Goal: Consume media (video, audio): Consume media (video, audio)

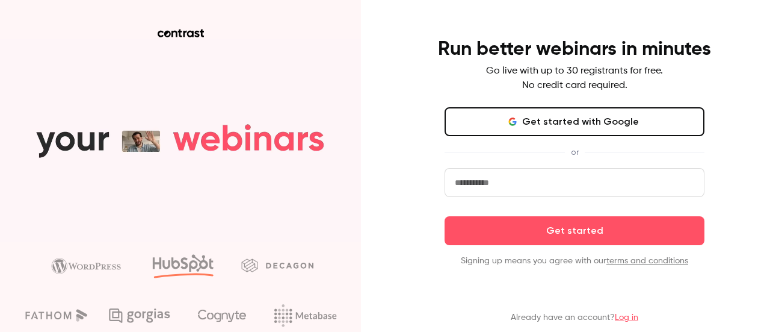
click at [548, 117] on button "Get started with Google" at bounding box center [575, 121] width 260 height 29
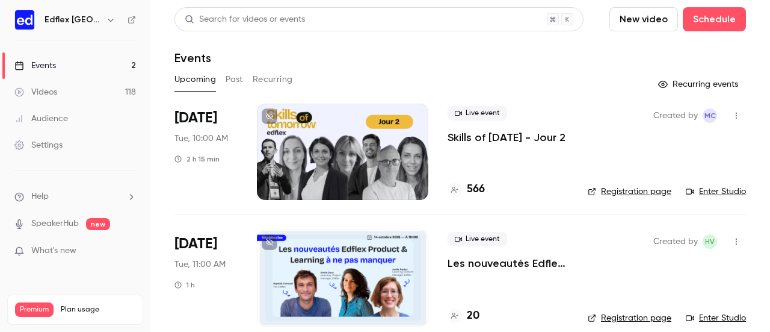
click at [469, 139] on p "Skills of [DATE] - Jour 2" at bounding box center [507, 137] width 118 height 14
click at [51, 90] on div "Videos" at bounding box center [35, 92] width 43 height 12
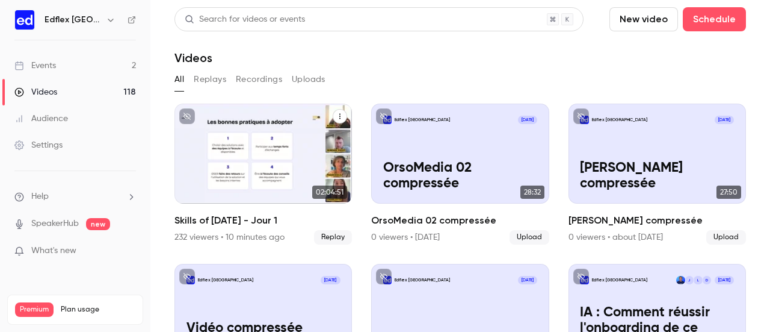
click at [237, 166] on div "Skills of Tomorrow - Jour 1" at bounding box center [264, 154] width 178 height 100
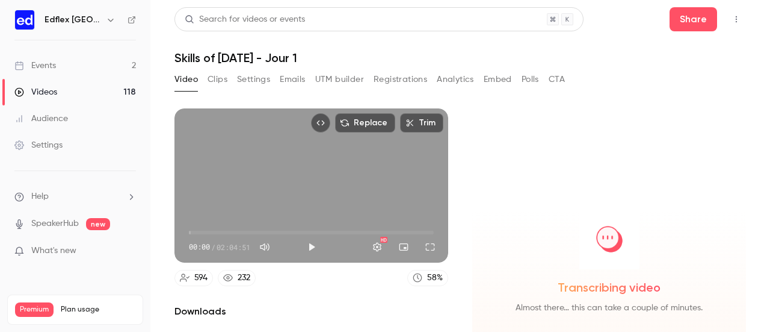
click at [218, 81] on button "Clips" at bounding box center [218, 79] width 20 height 19
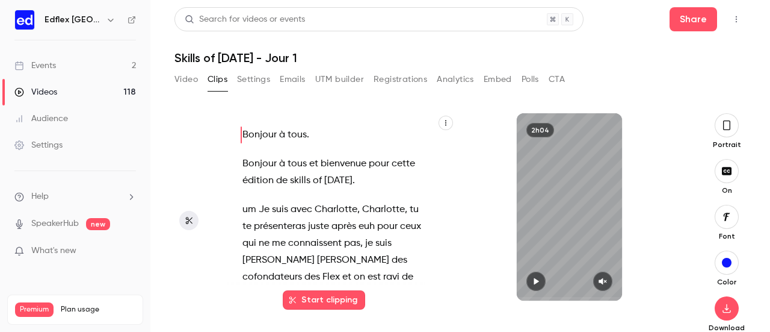
scroll to position [34, 0]
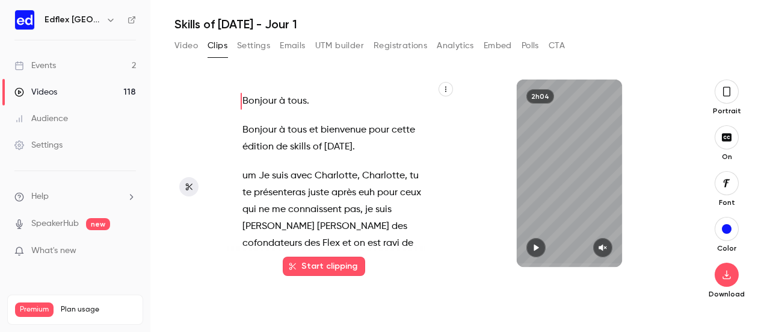
click at [321, 264] on button "Start clipping" at bounding box center [324, 265] width 82 height 19
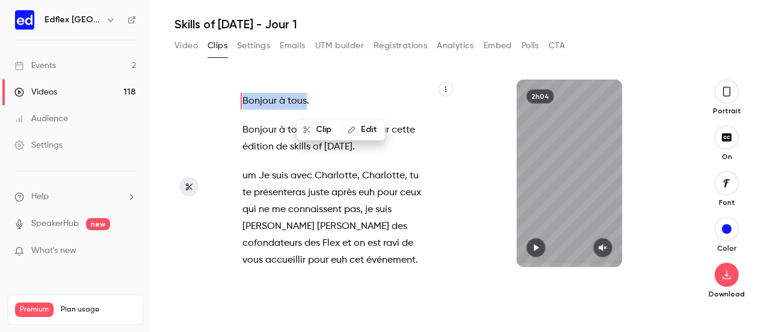
click at [400, 99] on p "Bonjour à tous ." at bounding box center [333, 101] width 180 height 17
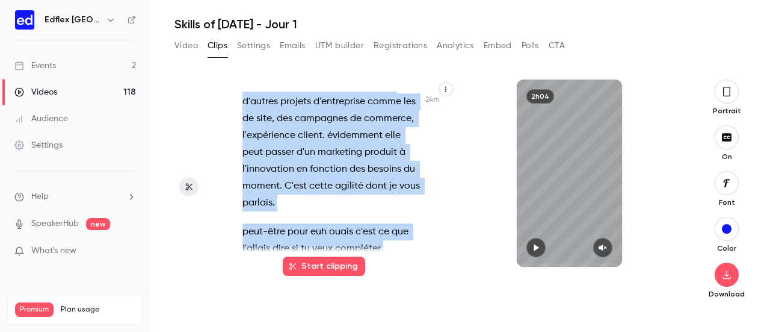
scroll to position [13131, 0]
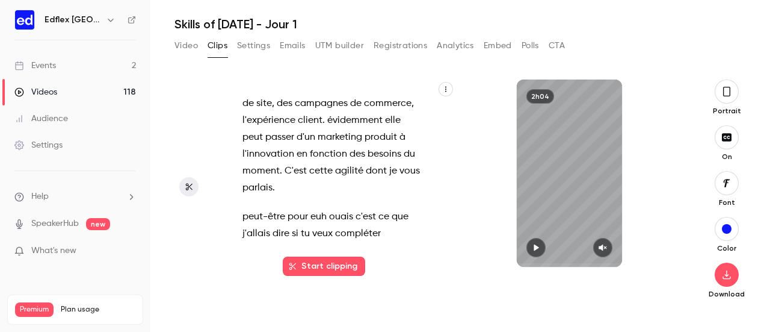
drag, startPoint x: 235, startPoint y: 127, endPoint x: 318, endPoint y: 163, distance: 90.3
click at [318, 163] on div "Bonjour à tous . Bonjour à tous et bienvenue pour cette édition de skills of [D…" at bounding box center [339, 178] width 222 height 175
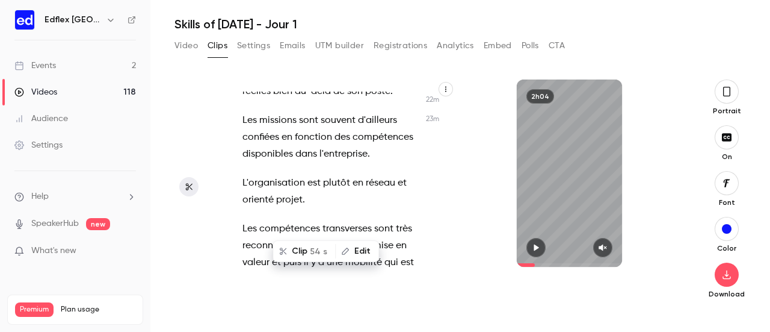
type input "******"
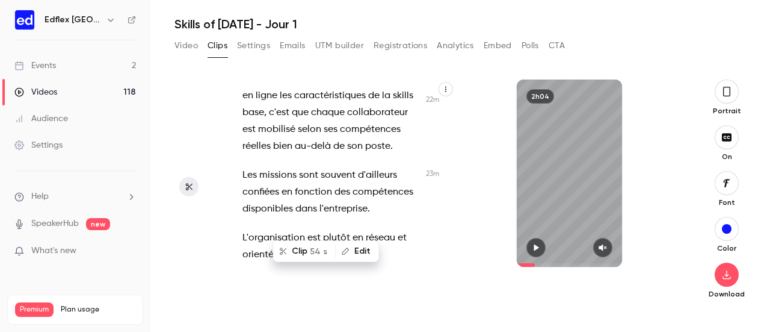
scroll to position [12502, 0]
